Goal: Transaction & Acquisition: Purchase product/service

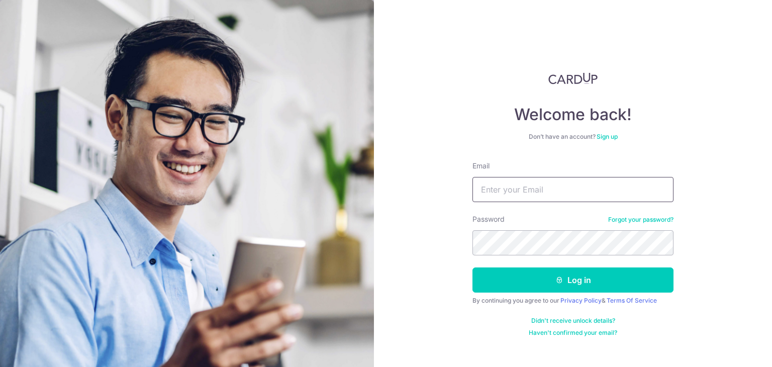
click at [578, 194] on input "Email" at bounding box center [572, 189] width 201 height 25
type input "[EMAIL_ADDRESS][DOMAIN_NAME]"
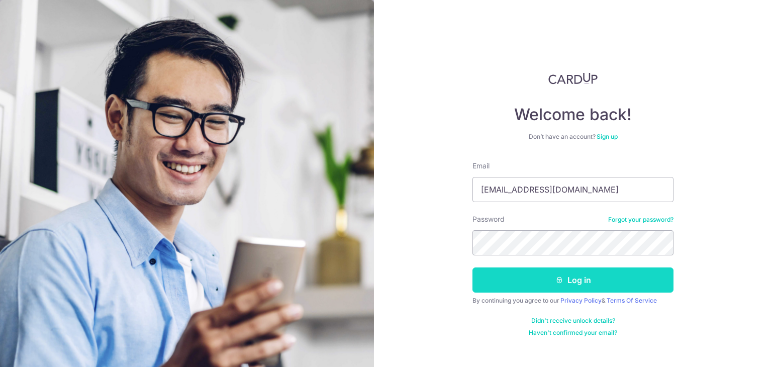
drag, startPoint x: 533, startPoint y: 286, endPoint x: 524, endPoint y: 280, distance: 10.6
click at [533, 286] on button "Log in" at bounding box center [572, 279] width 201 height 25
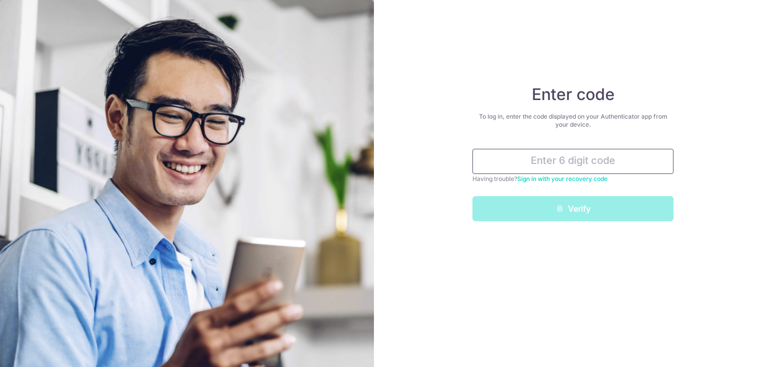
click at [580, 165] on input "text" at bounding box center [572, 161] width 201 height 25
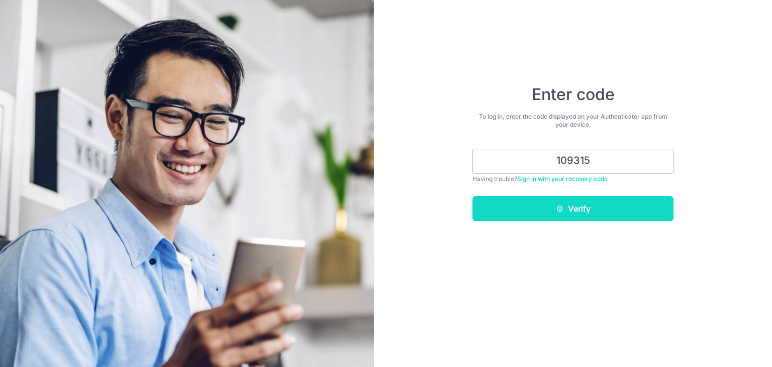
type input "109315"
click at [573, 216] on button "Verify" at bounding box center [572, 208] width 201 height 25
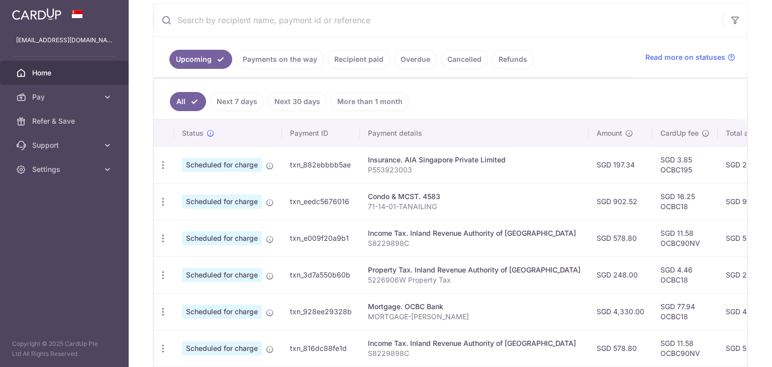
scroll to position [201, 0]
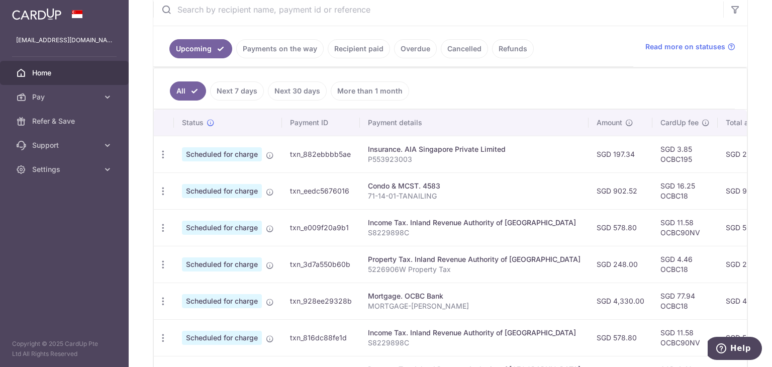
click at [652, 159] on td "SGD 3.85 OCBC195" at bounding box center [684, 154] width 65 height 37
click at [83, 168] on span "Settings" at bounding box center [65, 169] width 66 height 10
click at [91, 148] on span "Support" at bounding box center [65, 145] width 66 height 10
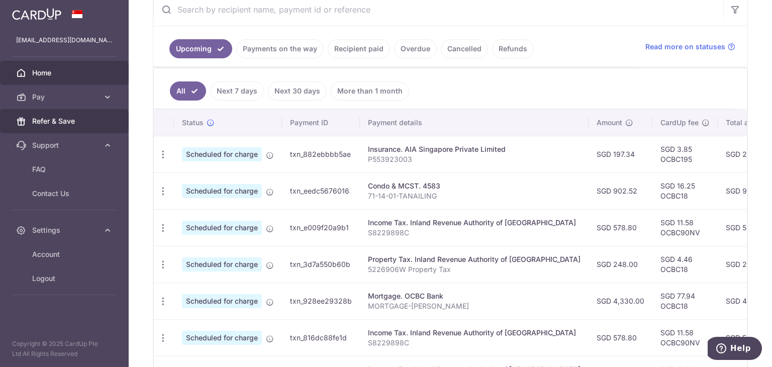
click at [96, 126] on link "Refer & Save" at bounding box center [64, 121] width 129 height 24
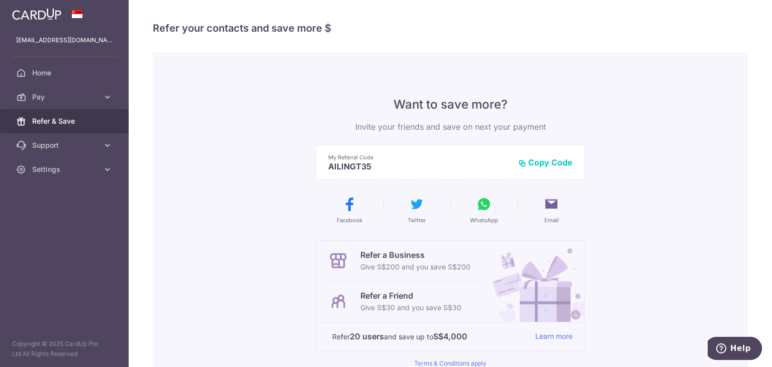
click at [102, 109] on link "Refer & Save" at bounding box center [64, 121] width 129 height 24
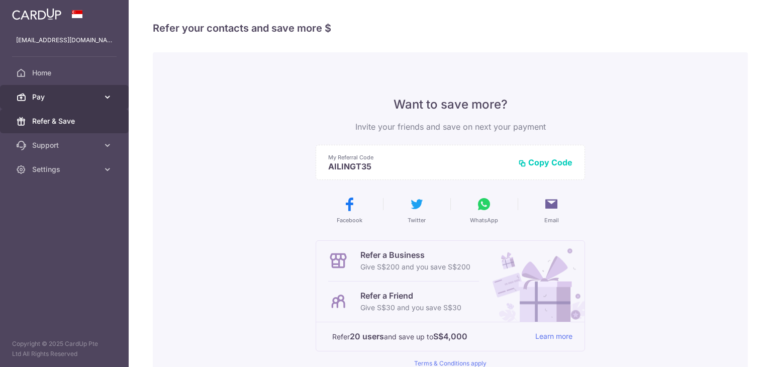
click at [103, 104] on link "Pay" at bounding box center [64, 97] width 129 height 24
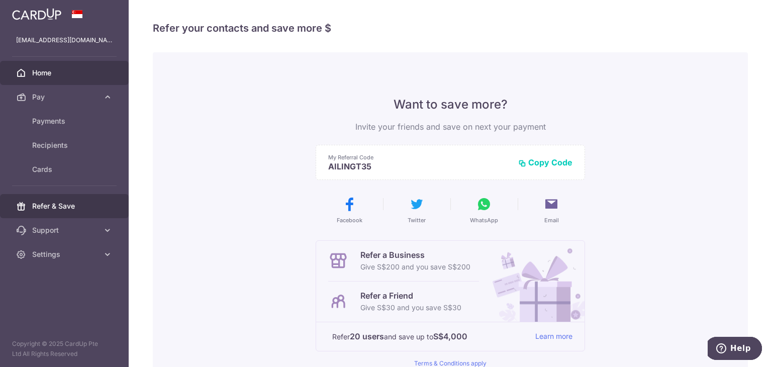
click at [58, 70] on span "Home" at bounding box center [65, 73] width 66 height 10
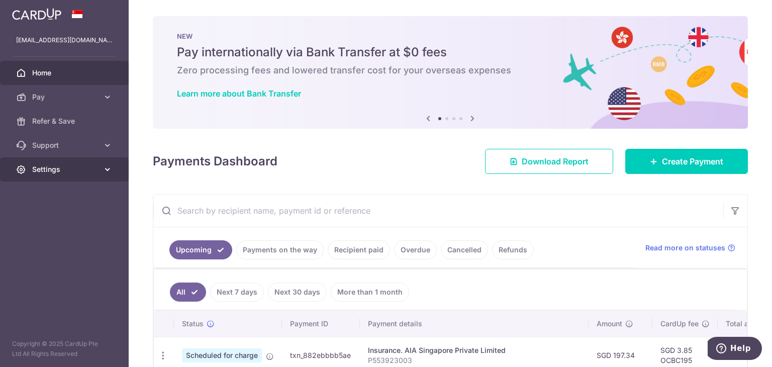
click at [61, 174] on span "Settings" at bounding box center [65, 169] width 66 height 10
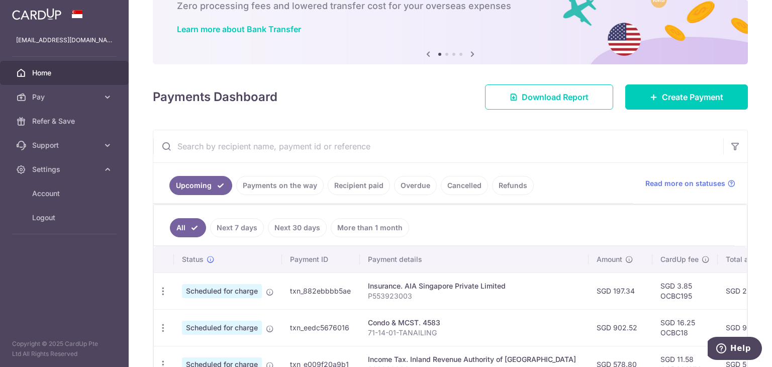
scroll to position [100, 0]
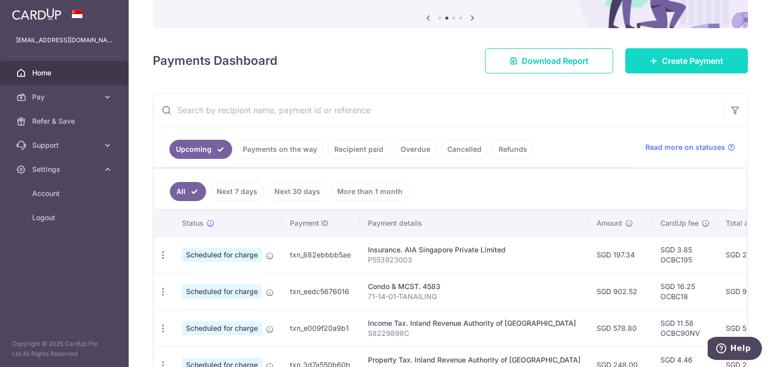
click at [665, 65] on span "Create Payment" at bounding box center [692, 61] width 61 height 12
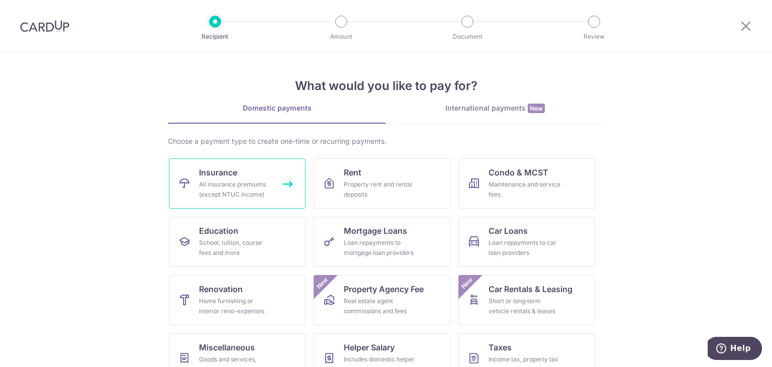
click at [257, 180] on div "All insurance premiums (except NTUC Income)" at bounding box center [235, 189] width 72 height 20
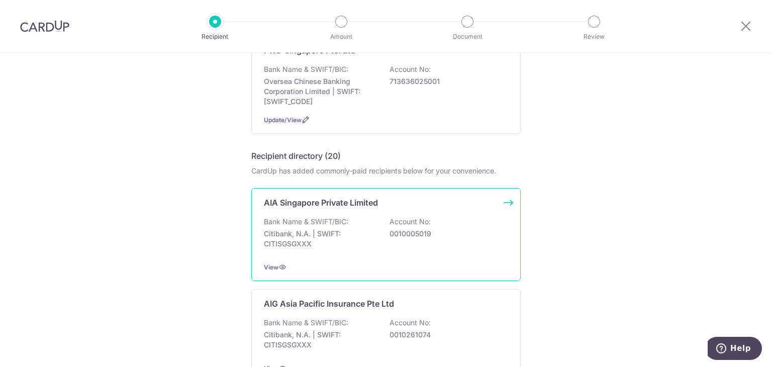
scroll to position [151, 0]
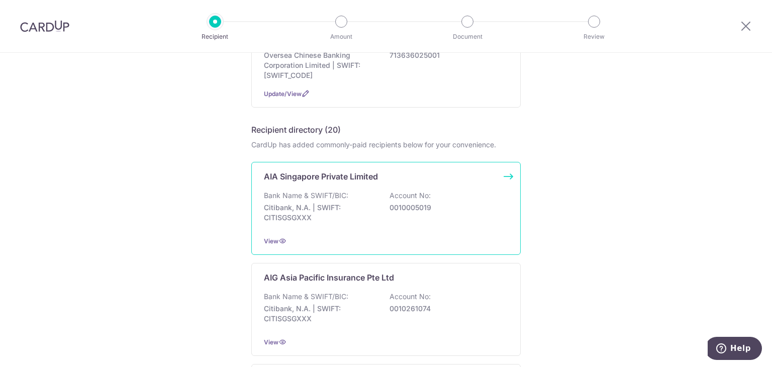
click at [464, 195] on div "Bank Name & SWIFT/BIC: Citibank, N.A. | SWIFT: CITISGSGXXX Account No: 00100050…" at bounding box center [386, 208] width 244 height 37
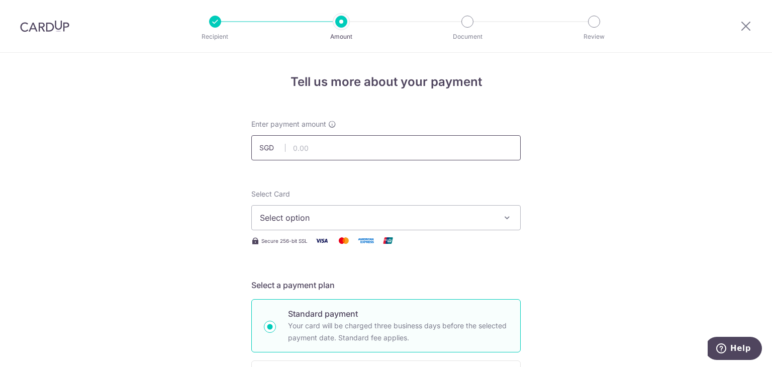
click at [336, 145] on input "text" at bounding box center [385, 147] width 269 height 25
paste input "206.23"
type input "206.23"
click at [336, 223] on span "Select option" at bounding box center [377, 218] width 234 height 12
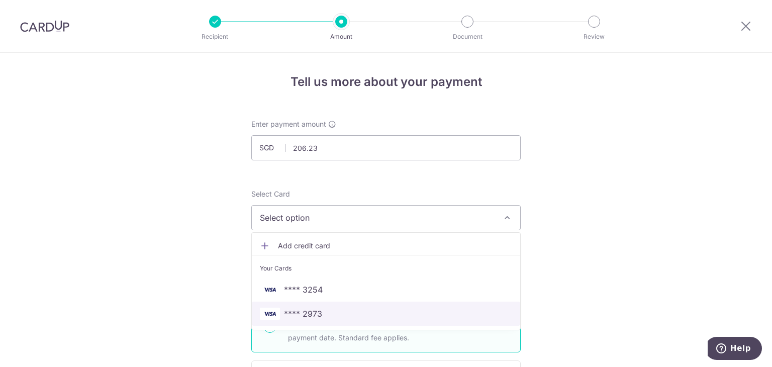
click at [335, 312] on span "**** 2973" at bounding box center [386, 314] width 252 height 12
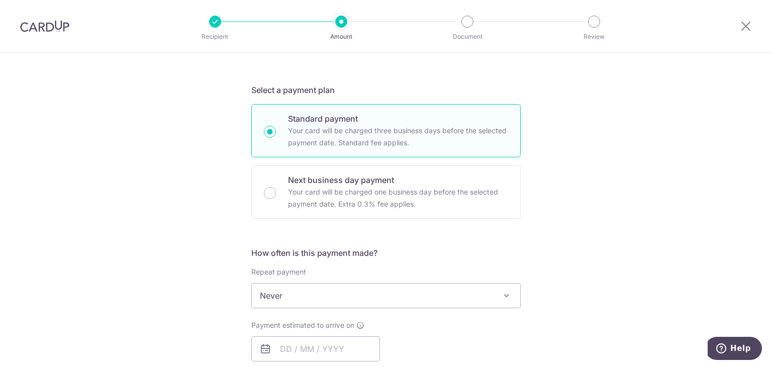
scroll to position [201, 0]
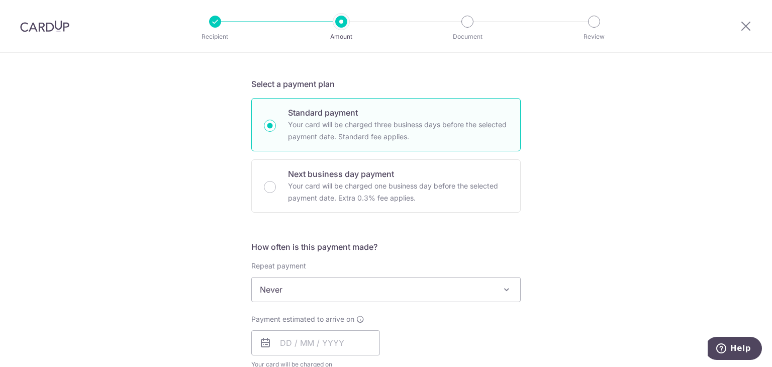
click at [380, 291] on span "Never" at bounding box center [386, 289] width 268 height 24
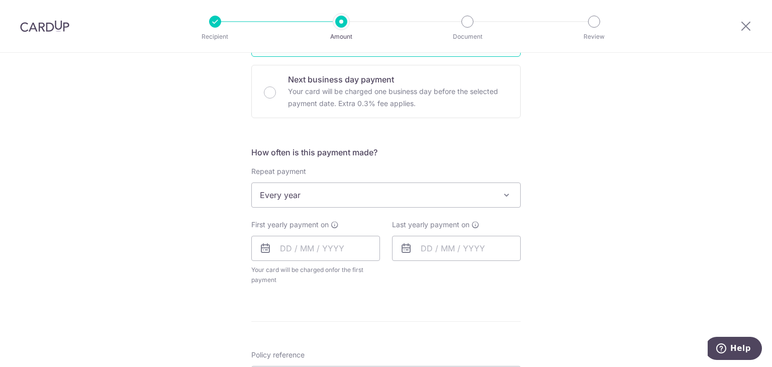
scroll to position [301, 0]
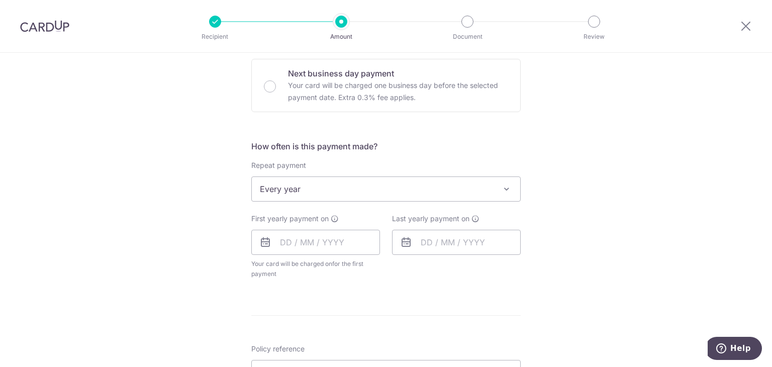
click at [378, 189] on span "Every year" at bounding box center [386, 189] width 268 height 24
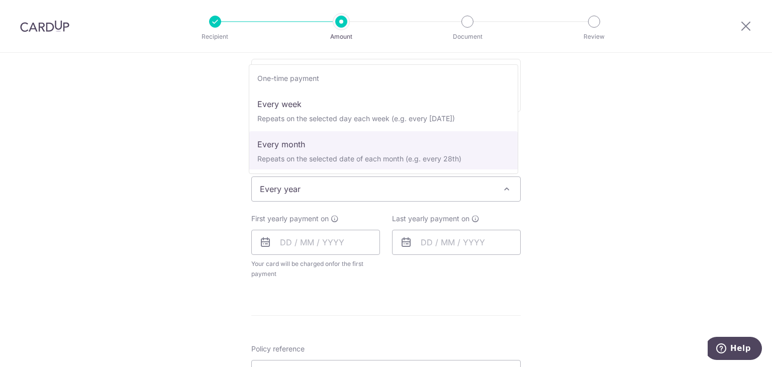
scroll to position [0, 0]
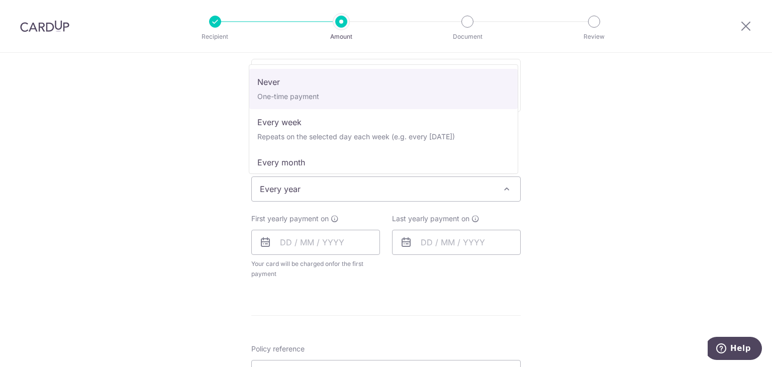
select select "1"
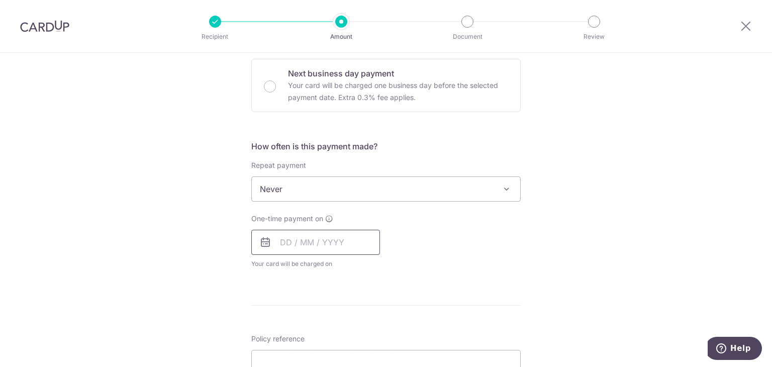
click at [334, 246] on input "text" at bounding box center [315, 242] width 129 height 25
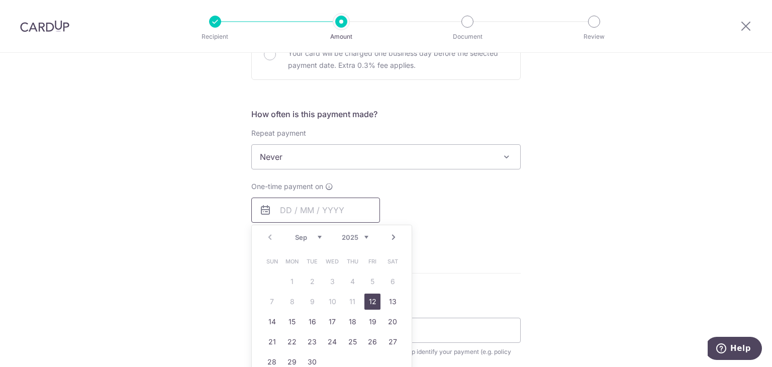
scroll to position [352, 0]
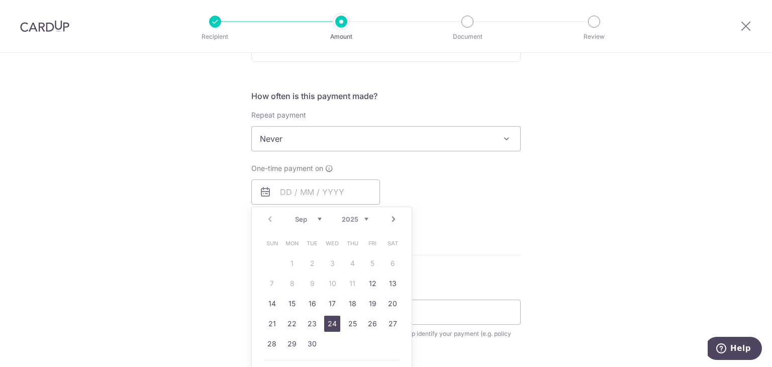
click at [336, 325] on link "24" at bounding box center [332, 324] width 16 height 16
type input "[DATE]"
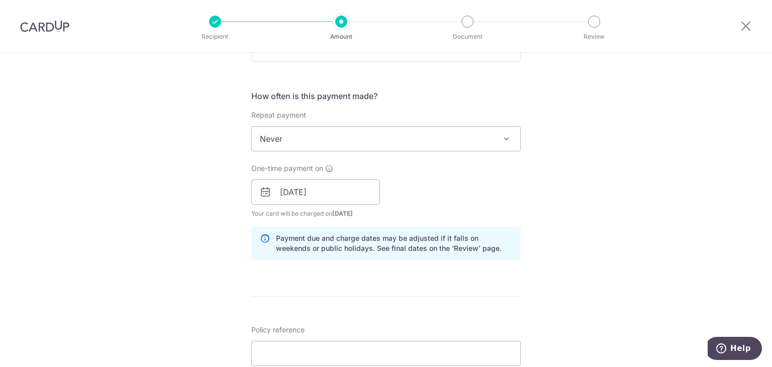
click at [549, 234] on div "Tell us more about your payment Enter payment amount SGD 206.23 206.23 Select C…" at bounding box center [386, 176] width 772 height 950
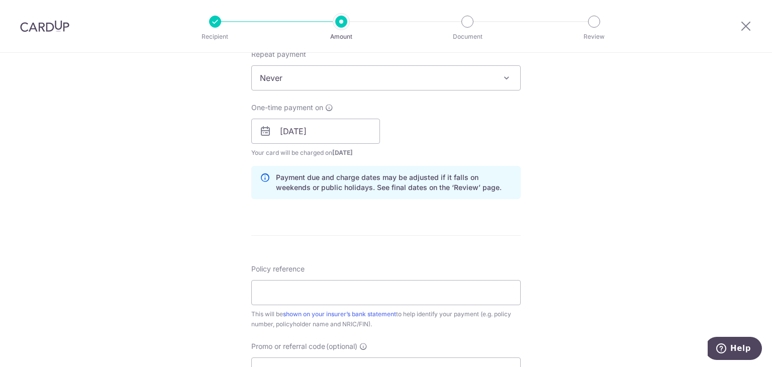
scroll to position [452, 0]
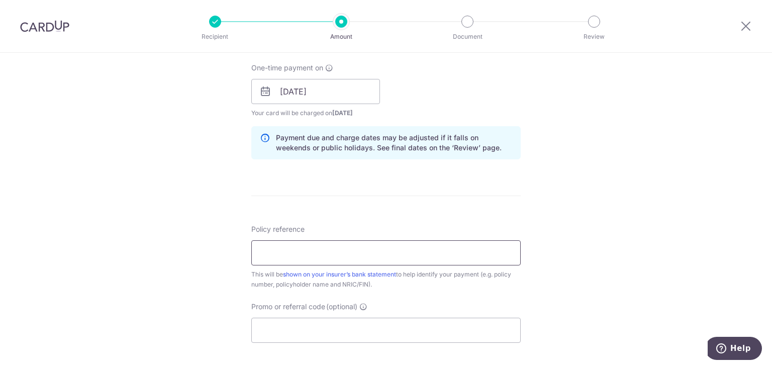
click at [339, 252] on input "Policy reference" at bounding box center [385, 252] width 269 height 25
paste input "206.23"
type input "206.23"
click at [311, 248] on input "Policy reference" at bounding box center [385, 252] width 269 height 25
paste input "P553966536"
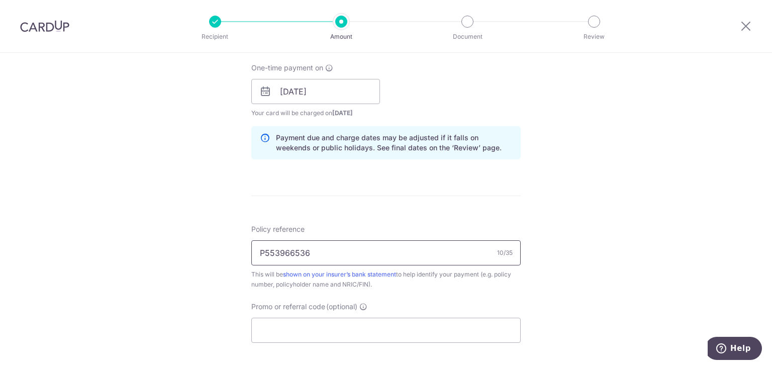
type input "P553966536"
click at [335, 328] on input "Promo or referral code (optional)" at bounding box center [385, 330] width 269 height 25
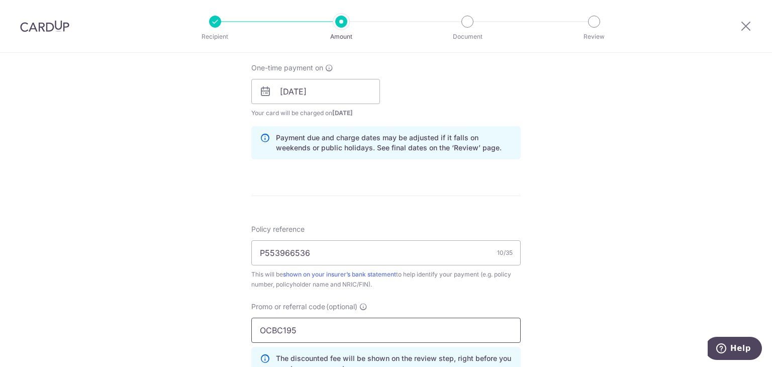
type input "OCBC195"
click at [158, 323] on div "Tell us more about your payment Enter payment amount SGD 206.23 206.23 Select C…" at bounding box center [386, 98] width 772 height 995
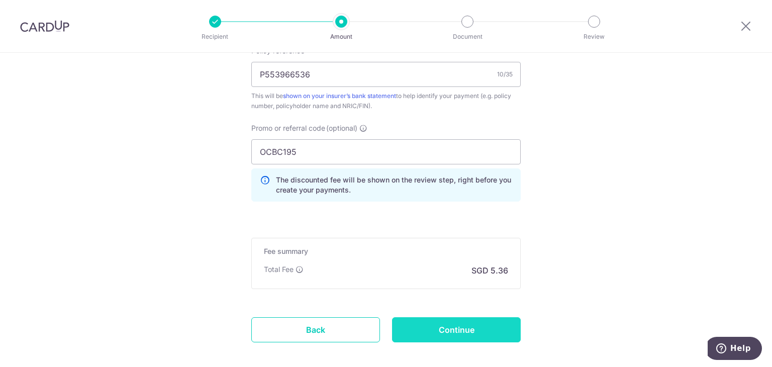
scroll to position [653, 0]
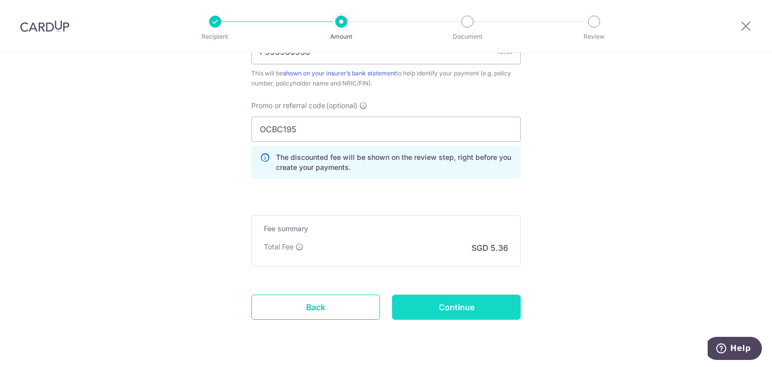
click at [458, 304] on input "Continue" at bounding box center [456, 306] width 129 height 25
type input "Create Schedule"
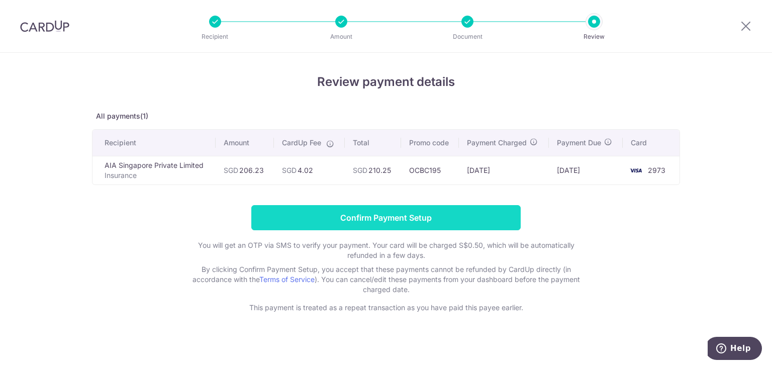
click at [398, 219] on input "Confirm Payment Setup" at bounding box center [385, 217] width 269 height 25
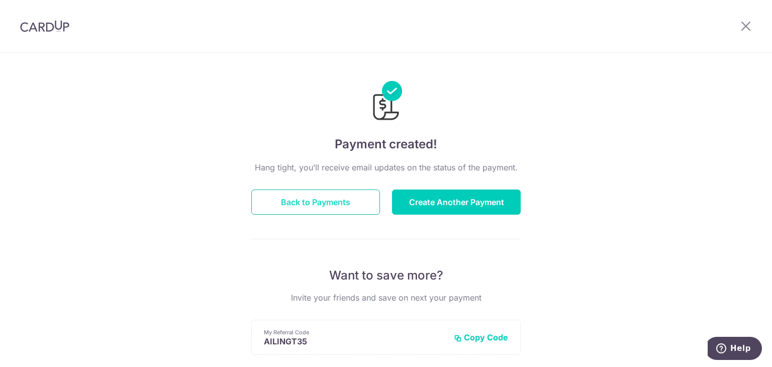
click at [347, 208] on button "Back to Payments" at bounding box center [315, 201] width 129 height 25
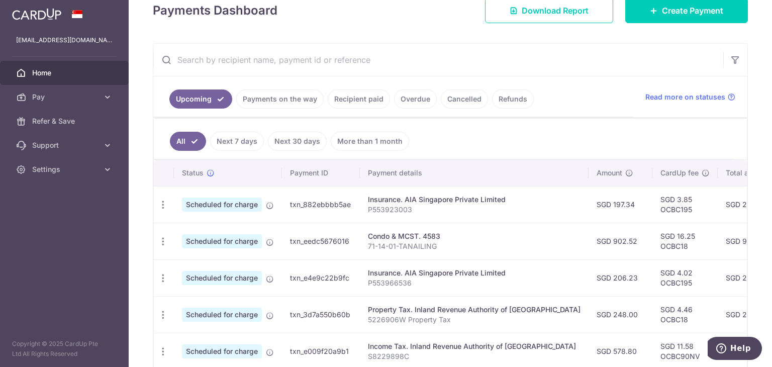
drag, startPoint x: 731, startPoint y: 276, endPoint x: 705, endPoint y: 273, distance: 26.2
click at [718, 273] on td "SGD 210.25" at bounding box center [749, 277] width 62 height 37
copy td "210.25"
drag, startPoint x: 732, startPoint y: 204, endPoint x: 703, endPoint y: 205, distance: 28.2
click at [718, 205] on td "SGD 201.19" at bounding box center [749, 204] width 62 height 37
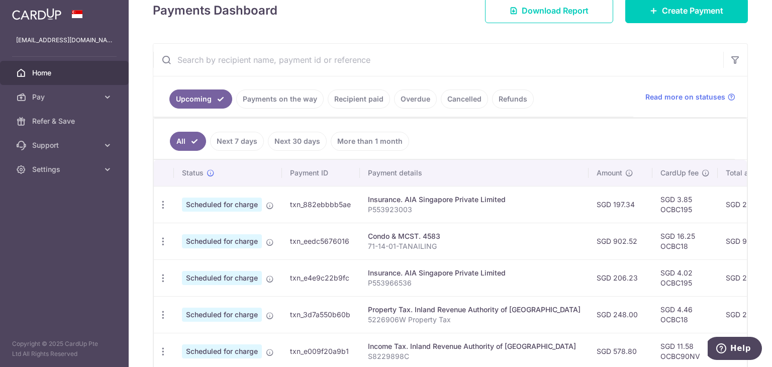
copy td "201.19"
